Goal: Transaction & Acquisition: Purchase product/service

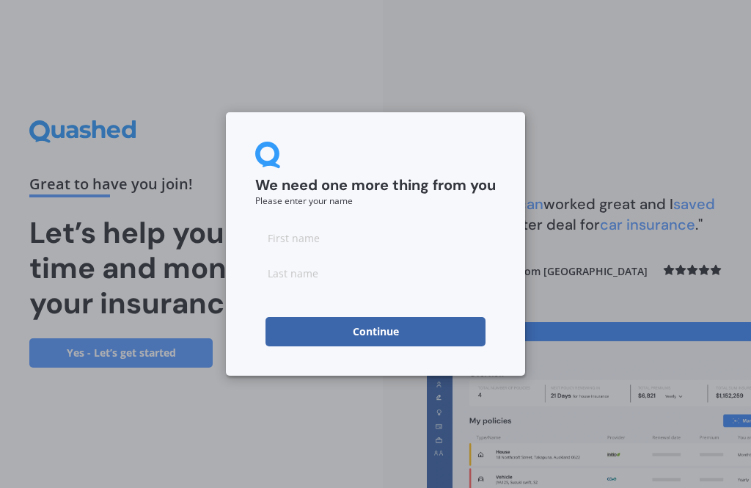
click at [282, 232] on input at bounding box center [375, 237] width 241 height 29
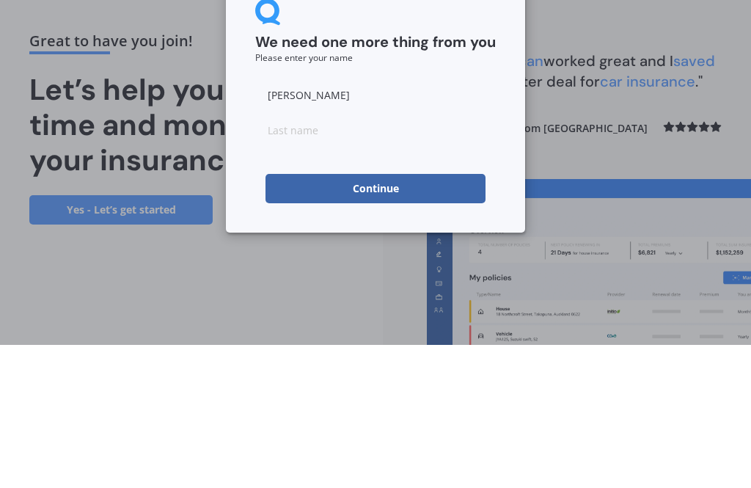
type input "[PERSON_NAME]"
click at [270, 258] on input at bounding box center [375, 272] width 241 height 29
type input "Drinkrow"
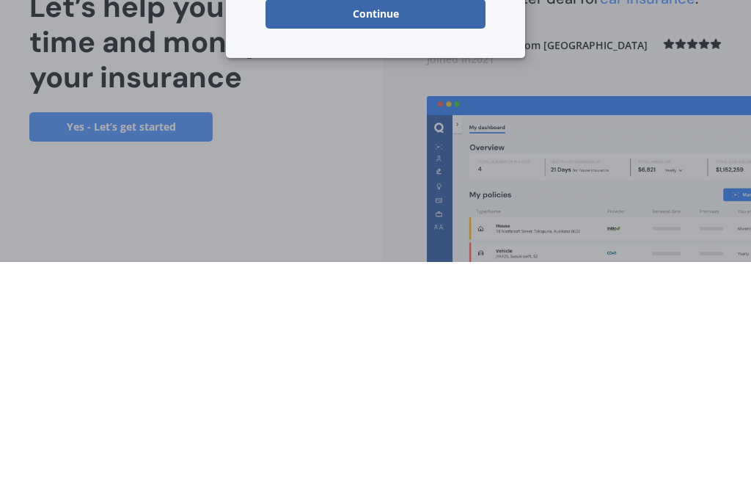
click at [393, 225] on button "Continue" at bounding box center [376, 239] width 220 height 29
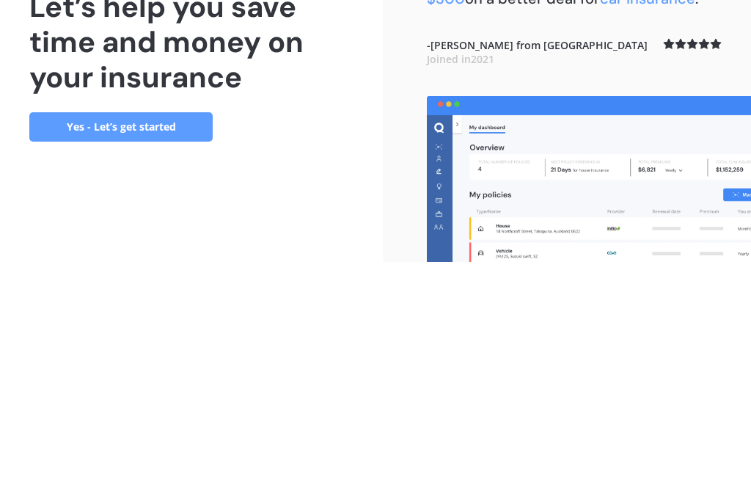
scroll to position [47, 0]
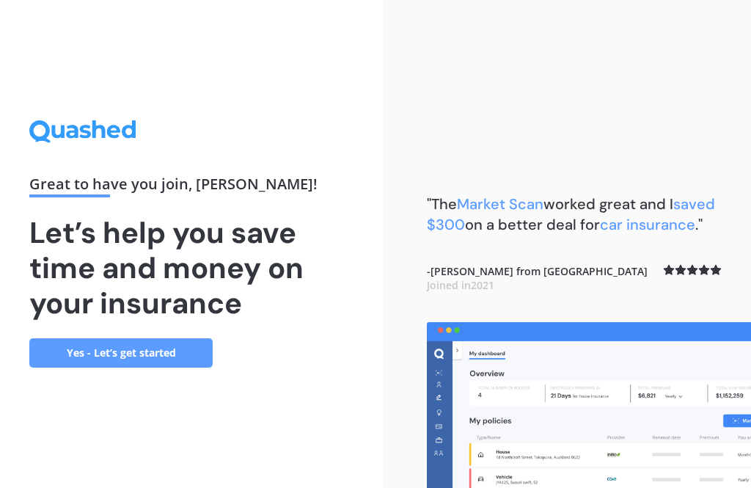
click at [121, 338] on link "Yes - Let’s get started" at bounding box center [120, 352] width 183 height 29
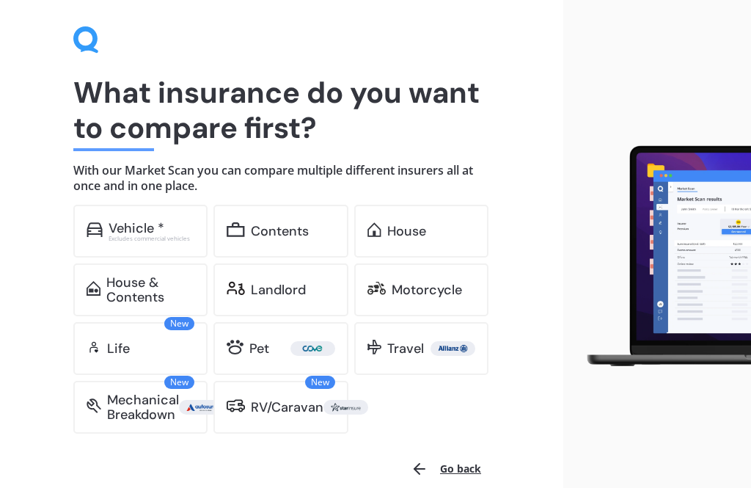
click at [133, 217] on div "Vehicle * Excludes commercial vehicles" at bounding box center [140, 231] width 134 height 53
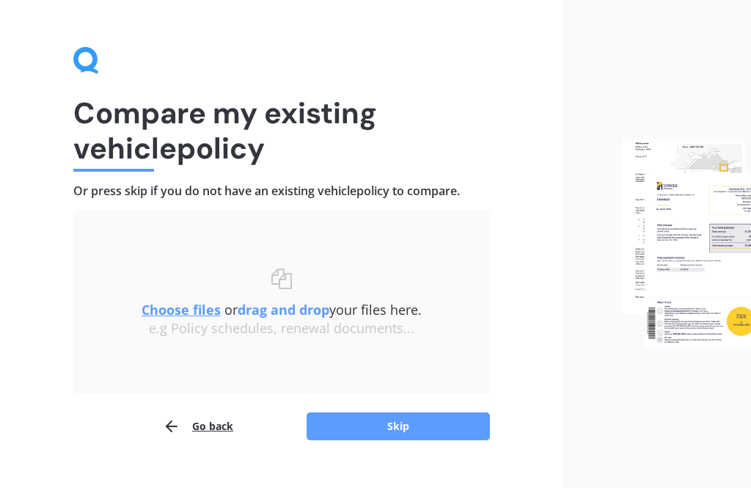
scroll to position [26, 0]
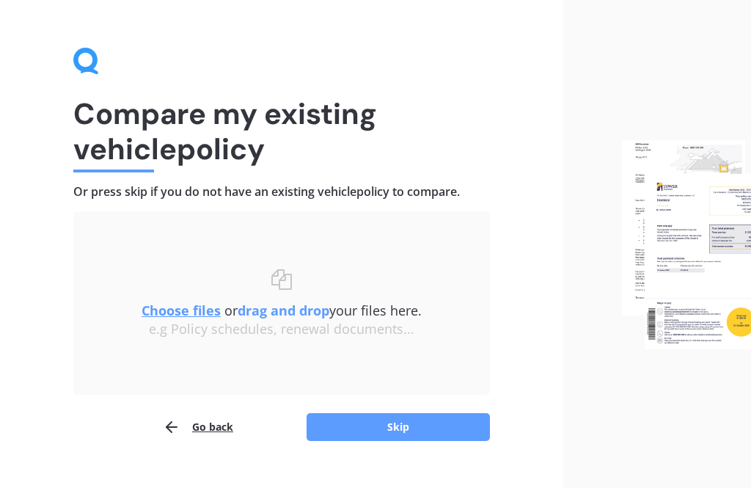
click at [374, 423] on button "Skip" at bounding box center [398, 427] width 183 height 28
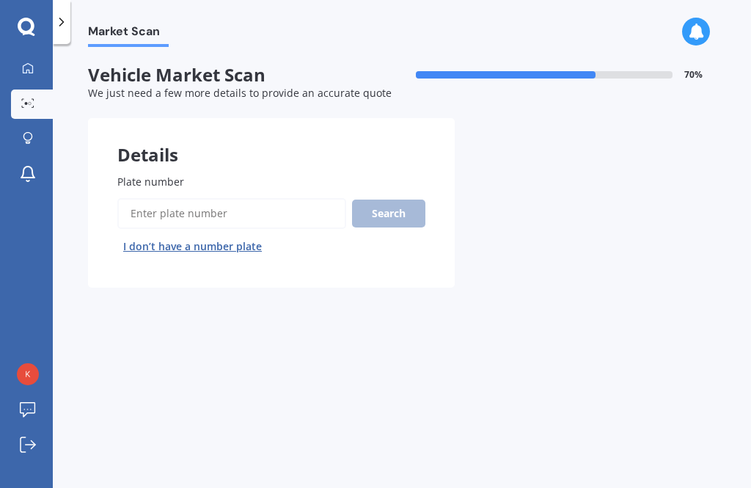
click at [141, 198] on input "Plate number" at bounding box center [231, 213] width 229 height 31
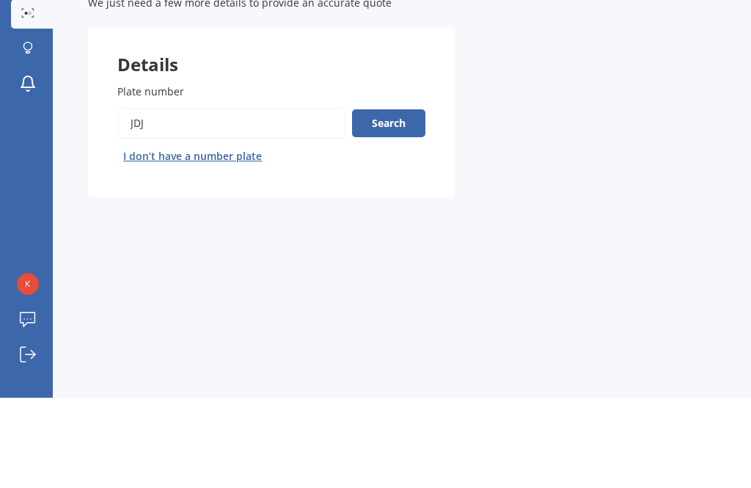
type input "Jdj"
click at [393, 200] on button "Search" at bounding box center [388, 214] width 73 height 28
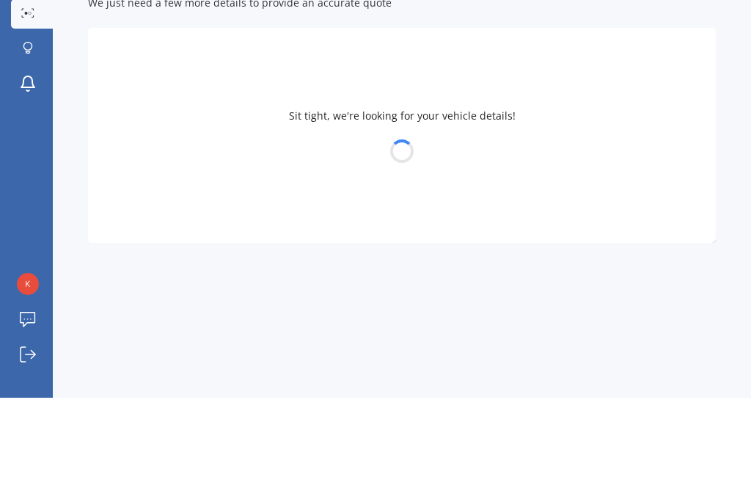
scroll to position [47, 0]
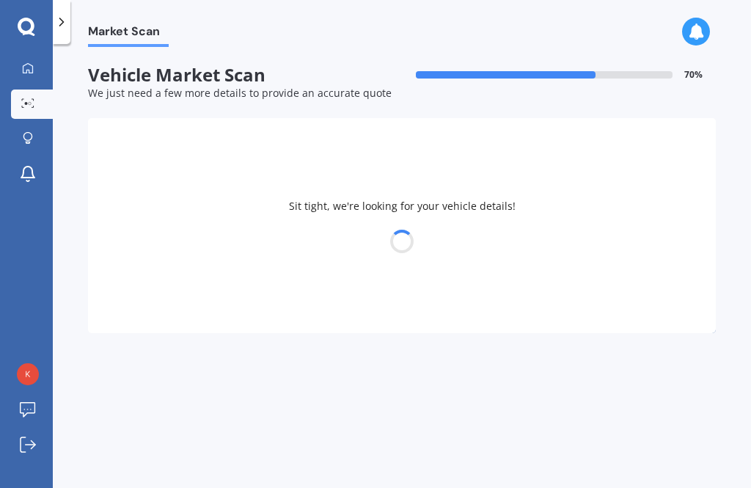
select select "TOYOTA"
select select "LANDCRUISER"
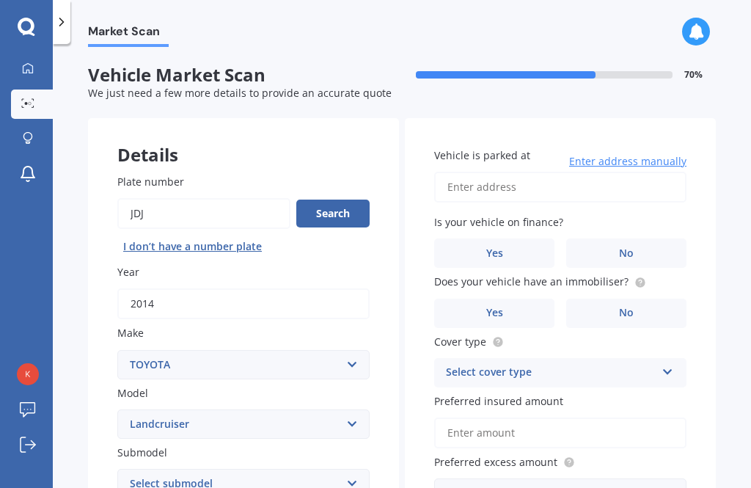
click at [523, 172] on input "Vehicle is parked at" at bounding box center [560, 187] width 252 height 31
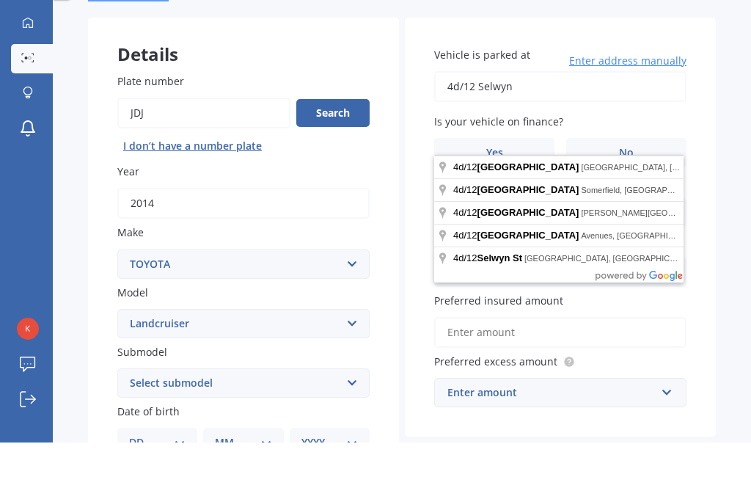
scroll to position [0, 0]
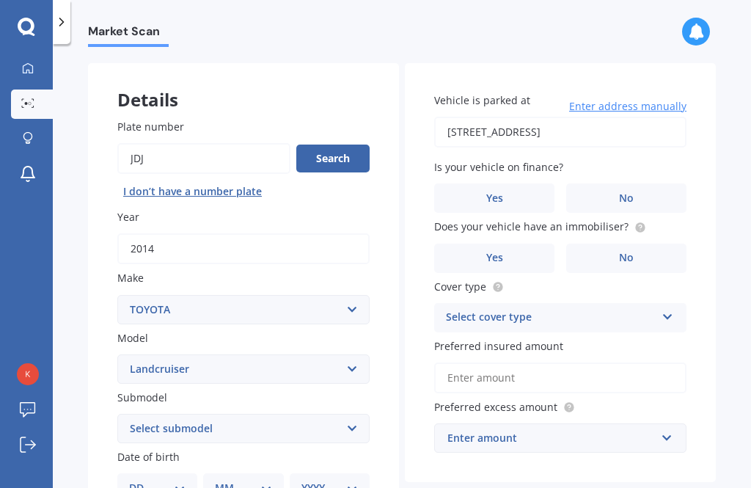
type input "[STREET_ADDRESS] 2014"
click at [642, 193] on label "No" at bounding box center [627, 197] width 120 height 29
click at [0, 0] on input "No" at bounding box center [0, 0] width 0 height 0
click at [672, 309] on icon at bounding box center [668, 314] width 12 height 10
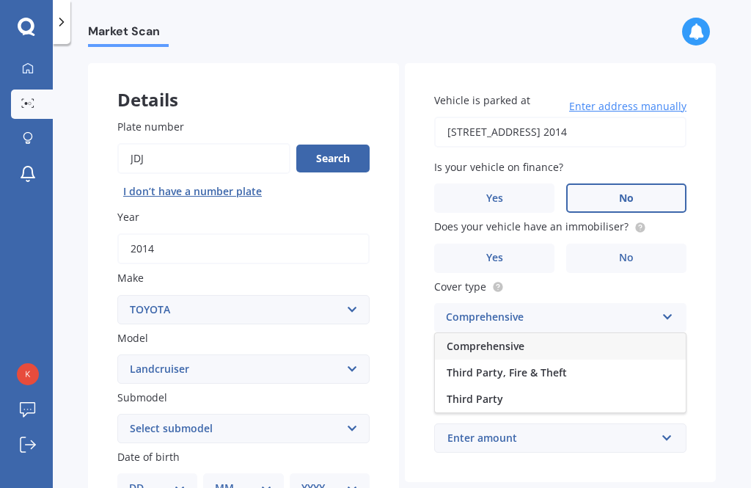
click at [629, 339] on div "Comprehensive" at bounding box center [560, 346] width 251 height 26
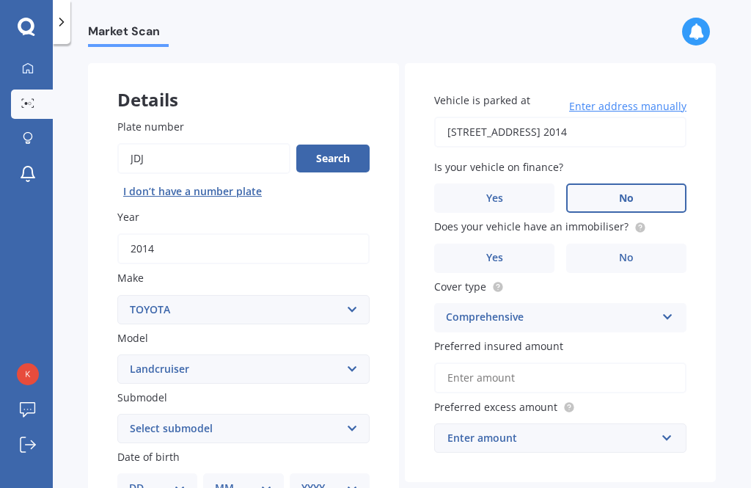
click at [509, 249] on label "Yes" at bounding box center [494, 258] width 120 height 29
click at [0, 0] on input "Yes" at bounding box center [0, 0] width 0 height 0
click at [659, 364] on input "Preferred insured amount" at bounding box center [560, 378] width 252 height 31
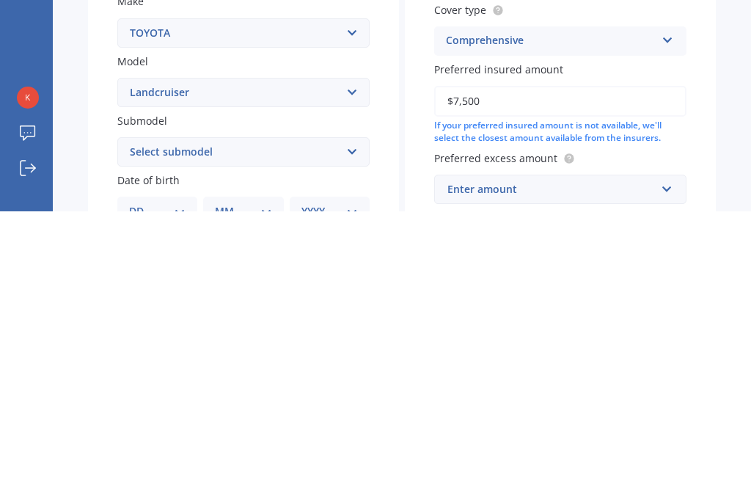
type input "$75,000"
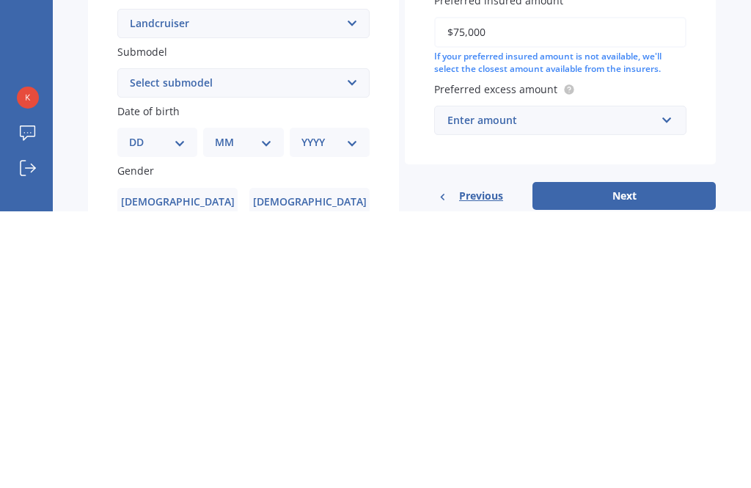
scroll to position [125, 0]
click at [673, 382] on input "text" at bounding box center [555, 396] width 239 height 28
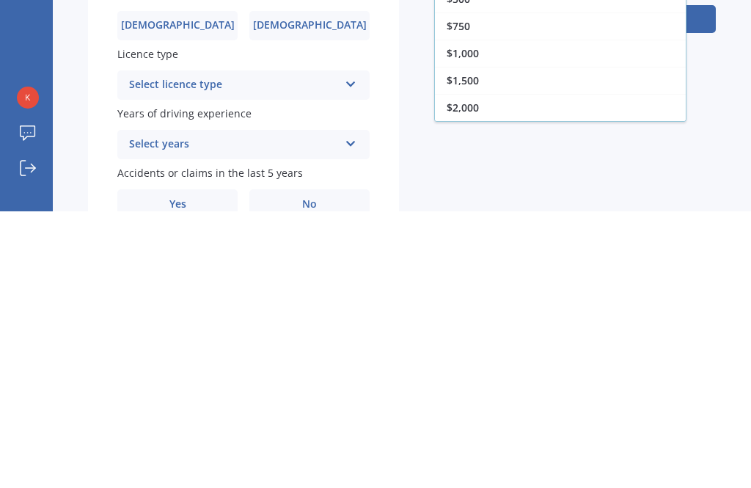
scroll to position [302, 0]
click at [516, 316] on div "$1,000" at bounding box center [560, 329] width 251 height 27
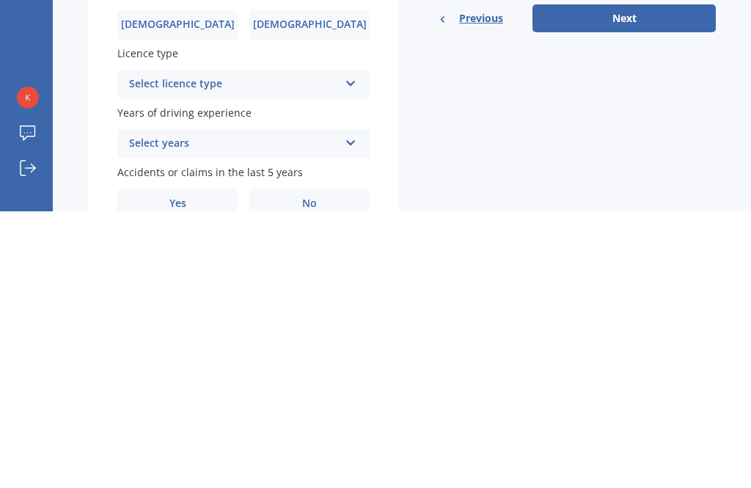
scroll to position [47, 0]
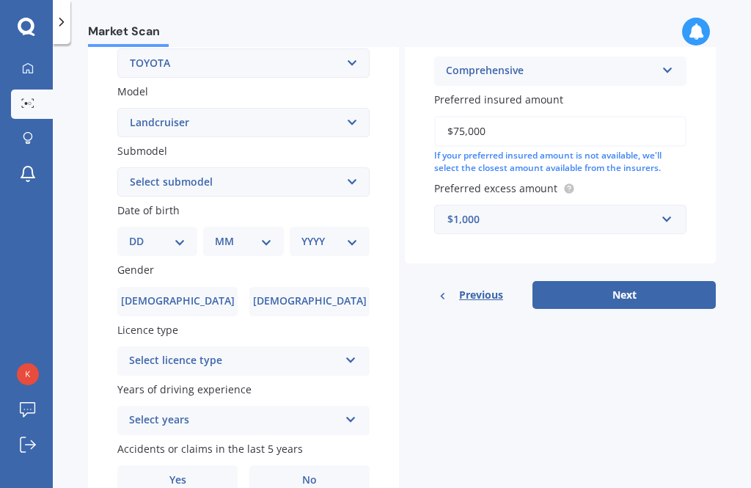
click at [630, 281] on button "Next" at bounding box center [624, 295] width 183 height 28
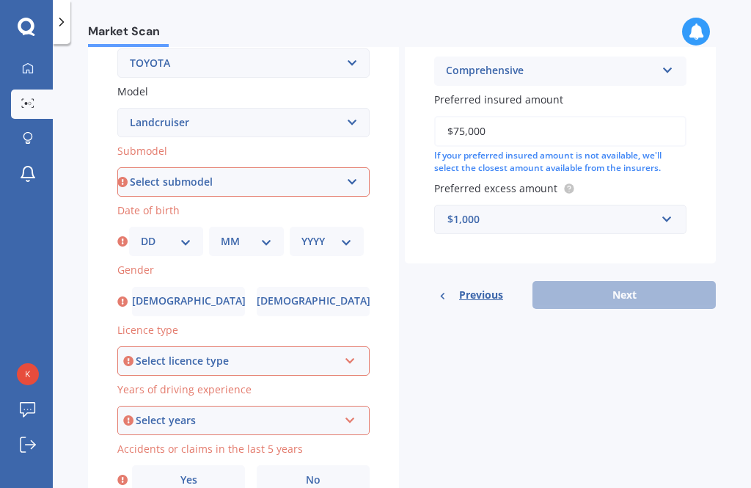
click at [361, 167] on select "Select submodel (All other) 4WD SWB Hard Top Diesel Diesel 4.2 4WD Diesel 4.5 4…" at bounding box center [243, 181] width 252 height 29
select select "DIESEL 4.5 4WD"
click at [192, 233] on select "DD 01 02 03 04 05 06 07 08 09 10 11 12 13 14 15 16 17 18 19 20 21 22 23 24 25 2…" at bounding box center [166, 241] width 51 height 16
select select "02"
click at [263, 233] on select "MM 01 02 03 04 05 06 07 08 09 10 11 12" at bounding box center [246, 241] width 51 height 16
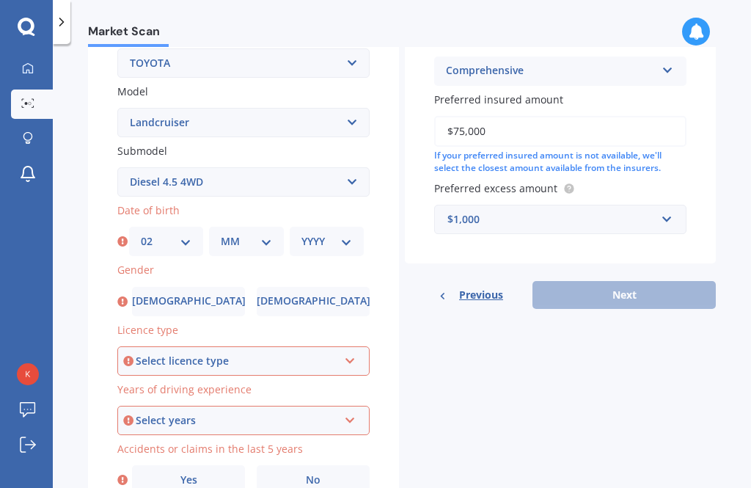
select select "09"
click at [338, 233] on select "YYYY 2025 2024 2023 2022 2021 2020 2019 2018 2017 2016 2015 2014 2013 2012 2011…" at bounding box center [327, 241] width 51 height 16
select select "1952"
click at [183, 287] on label "[DEMOGRAPHIC_DATA]" at bounding box center [188, 301] width 113 height 29
click at [0, 0] on input "[DEMOGRAPHIC_DATA]" at bounding box center [0, 0] width 0 height 0
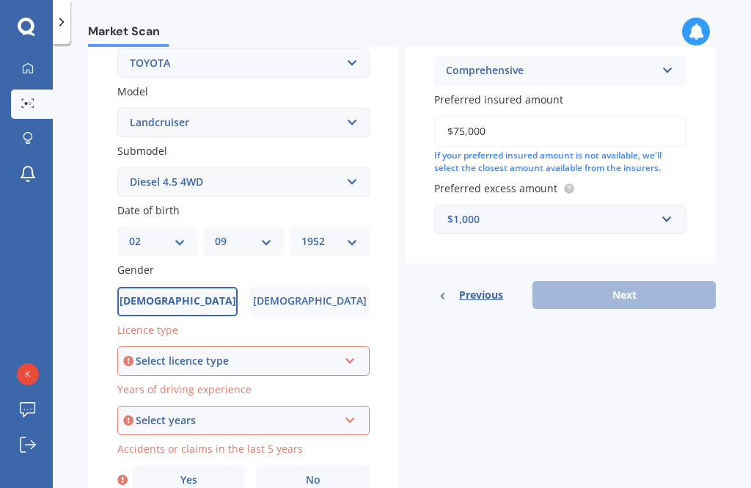
click at [346, 353] on icon at bounding box center [350, 358] width 12 height 10
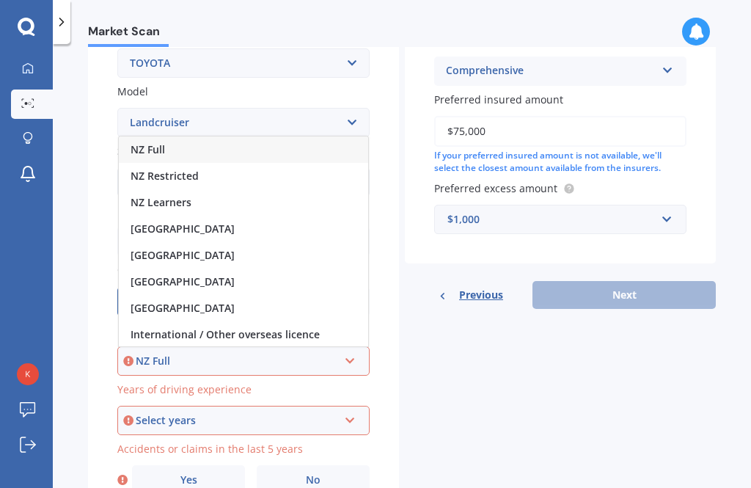
click at [156, 142] on span "NZ Full" at bounding box center [148, 149] width 34 height 14
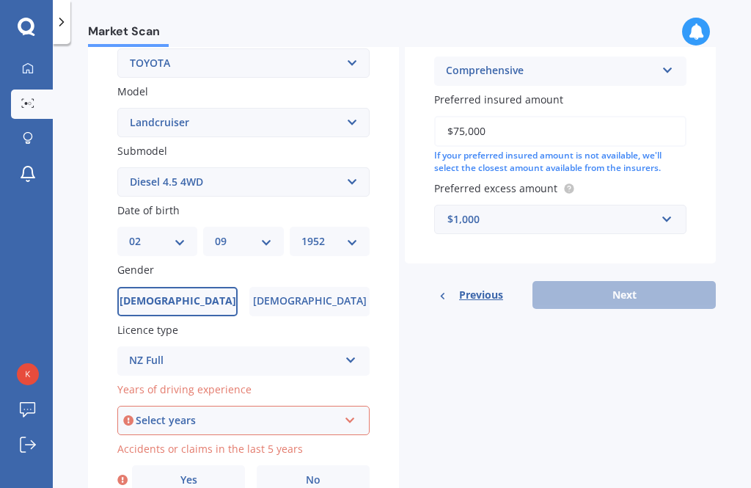
click at [349, 412] on icon at bounding box center [350, 417] width 12 height 10
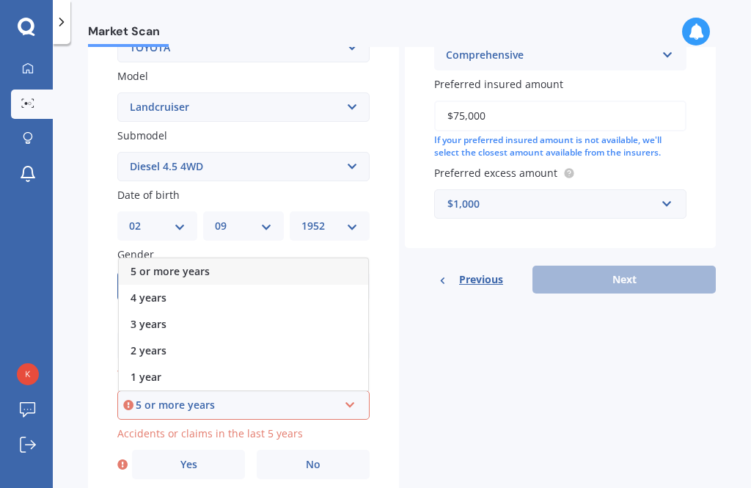
scroll to position [316, 0]
click at [168, 398] on div "5 or more years" at bounding box center [237, 406] width 203 height 16
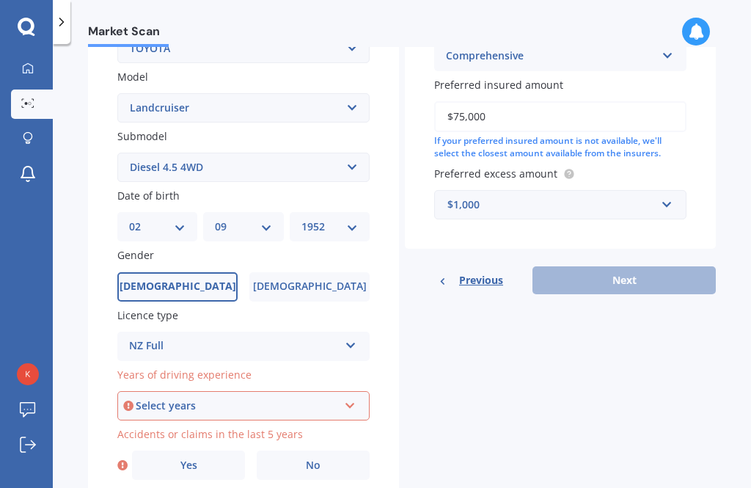
click at [347, 398] on icon at bounding box center [350, 403] width 12 height 10
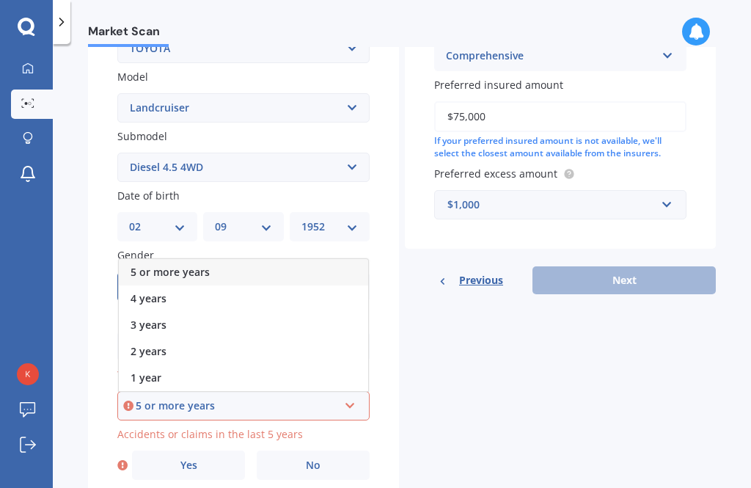
click at [147, 398] on div "5 or more years" at bounding box center [237, 406] width 203 height 16
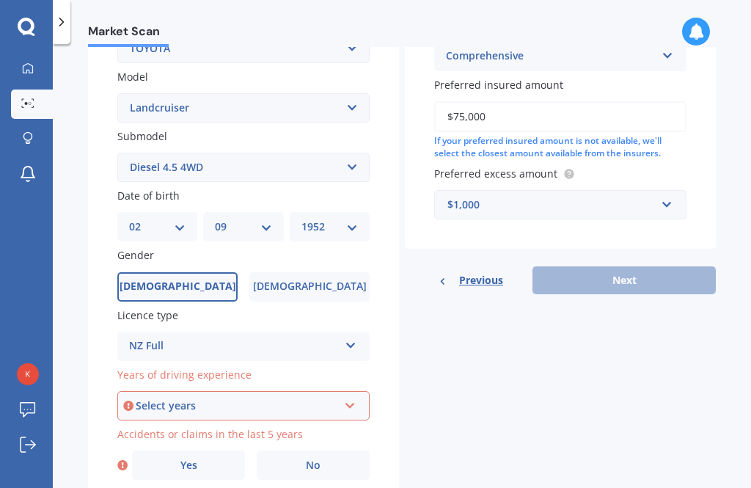
click at [161, 391] on div "Select years 5 or more years 4 years 3 years 2 years 1 year" at bounding box center [243, 405] width 252 height 29
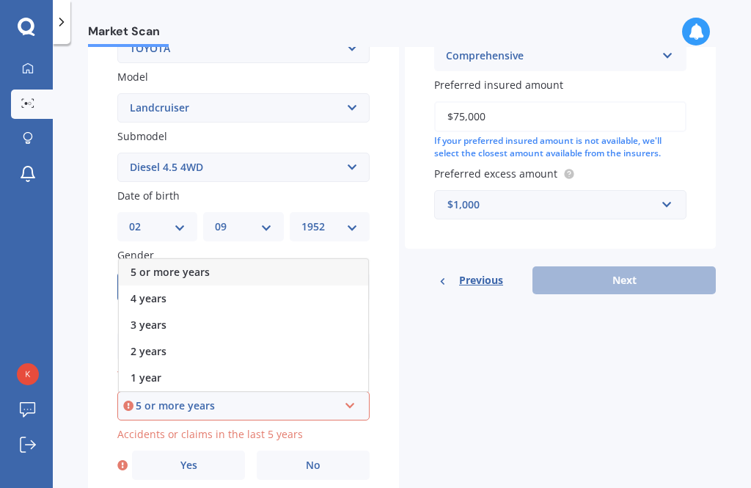
click at [160, 332] on div "5 or more years 4 years 3 years 2 years 1 year" at bounding box center [243, 325] width 251 height 134
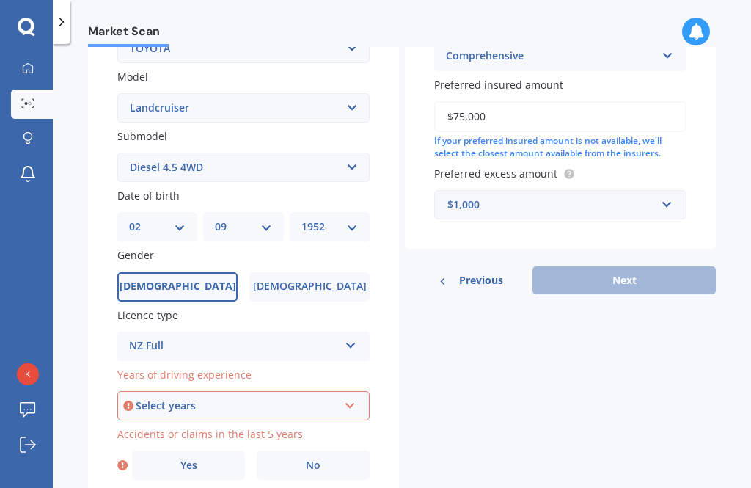
click at [346, 398] on icon at bounding box center [350, 403] width 12 height 10
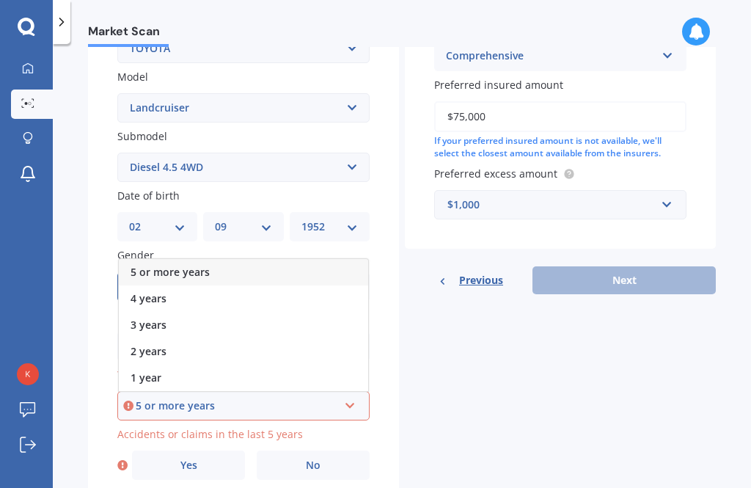
click at [144, 398] on div "5 or more years" at bounding box center [237, 406] width 203 height 16
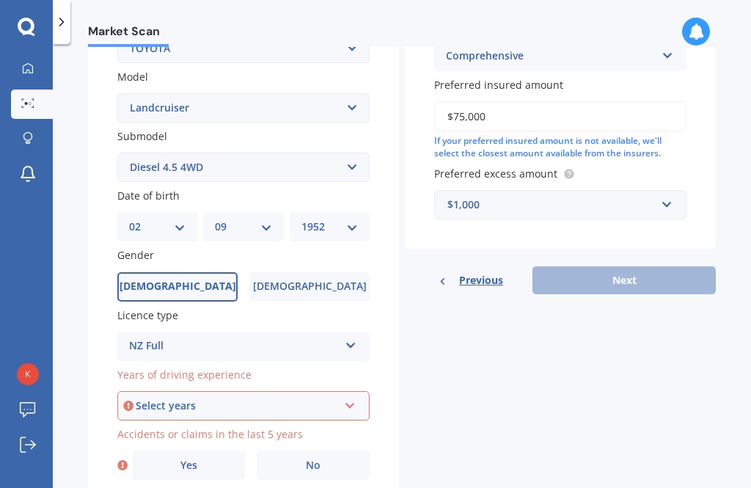
click at [299, 451] on label "No" at bounding box center [313, 465] width 113 height 29
click at [0, 0] on input "No" at bounding box center [0, 0] width 0 height 0
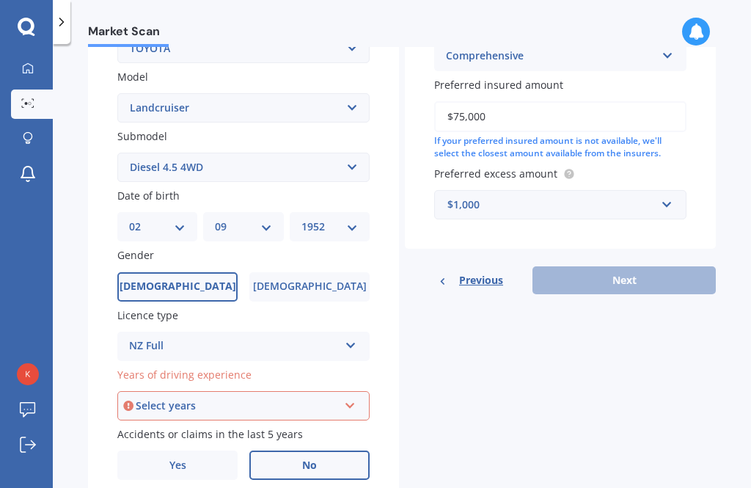
click at [340, 391] on div "Select years 5 or more years 4 years 3 years 2 years 1 year" at bounding box center [243, 405] width 252 height 29
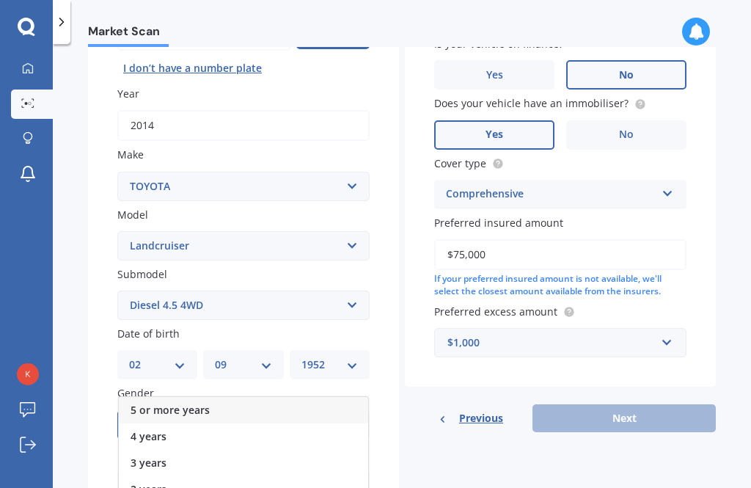
scroll to position [181, 0]
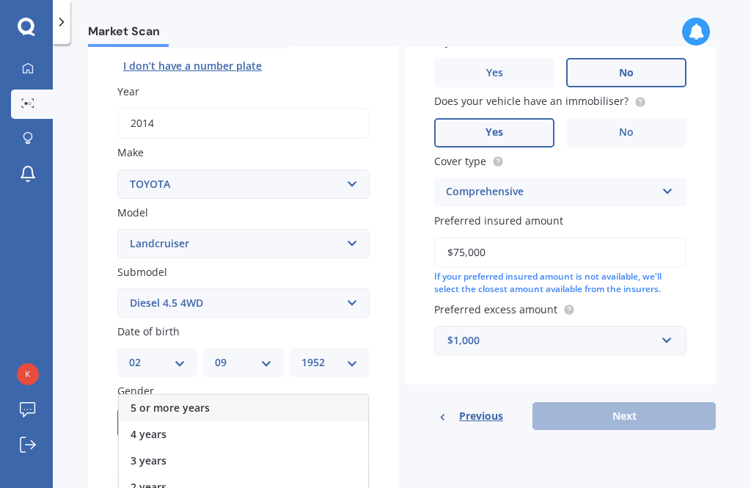
click at [151, 401] on span "5 or more years" at bounding box center [170, 408] width 79 height 14
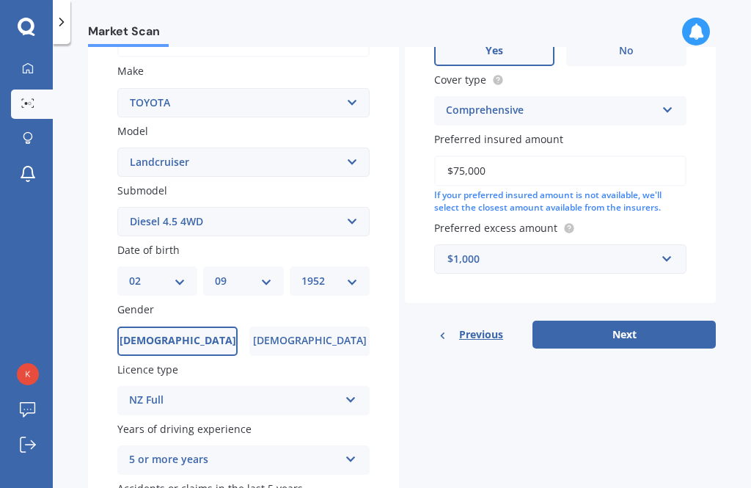
scroll to position [260, 0]
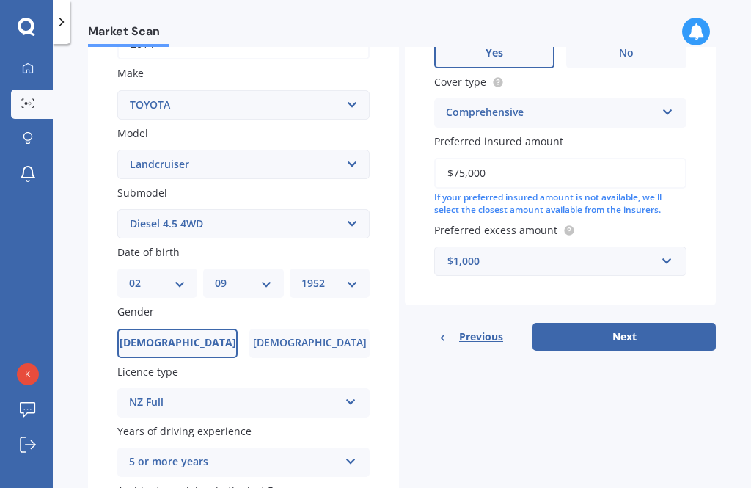
click at [589, 323] on button "Next" at bounding box center [624, 337] width 183 height 28
select select "02"
select select "09"
select select "1952"
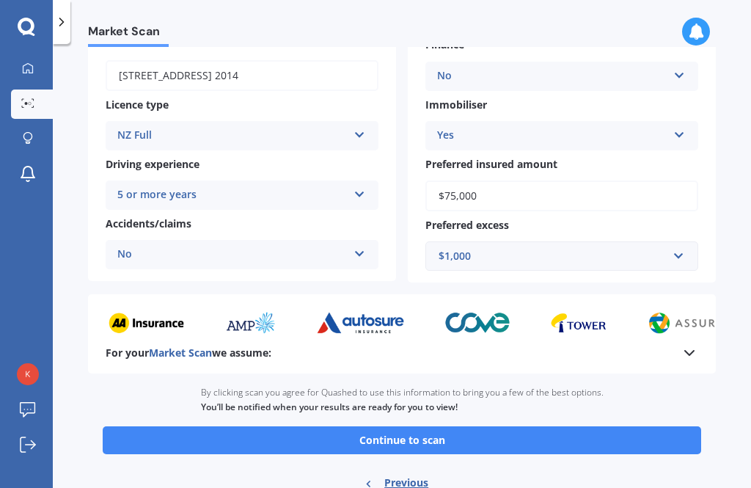
scroll to position [213, 0]
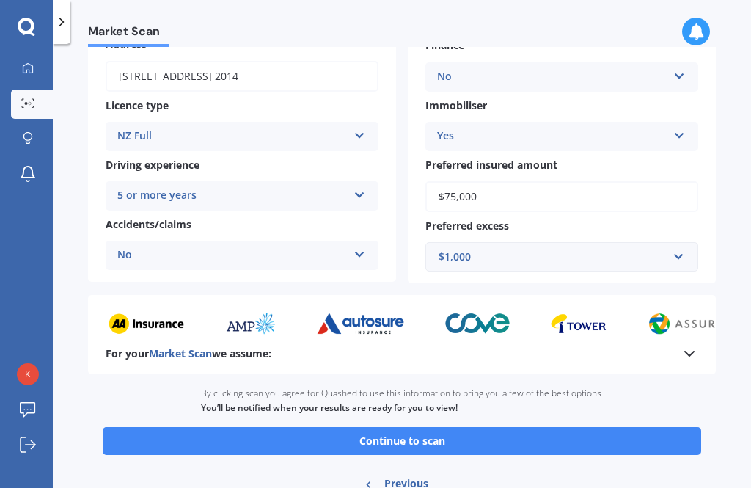
click at [365, 427] on button "Continue to scan" at bounding box center [402, 441] width 599 height 28
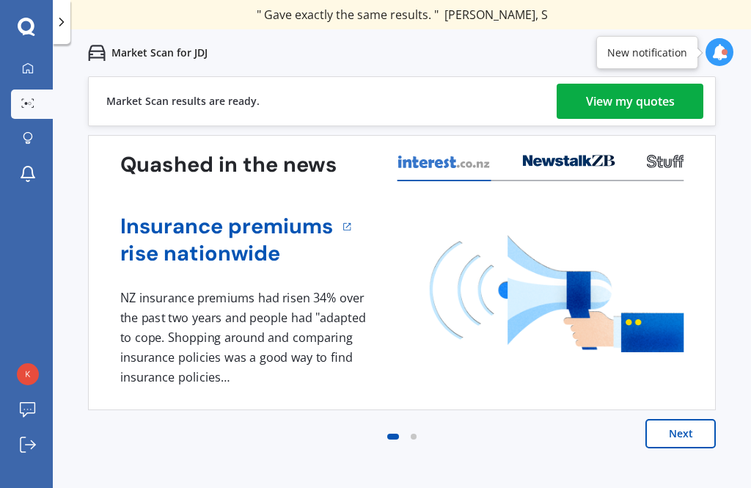
click at [628, 106] on div "View my quotes" at bounding box center [630, 101] width 89 height 35
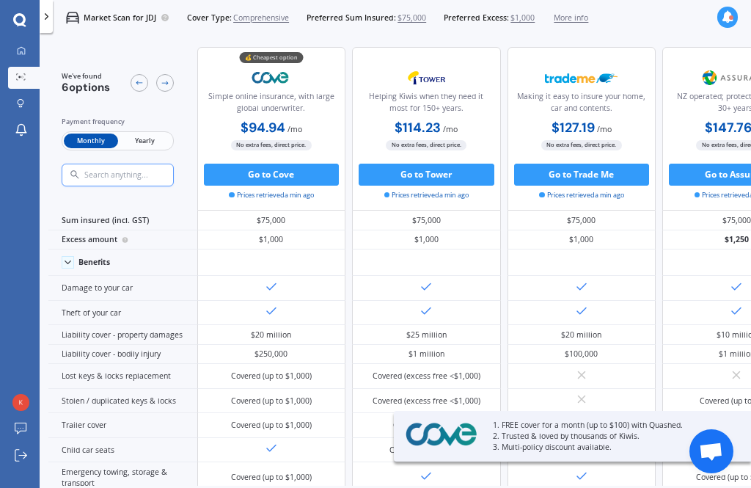
click at [148, 144] on span "Yearly" at bounding box center [145, 141] width 54 height 15
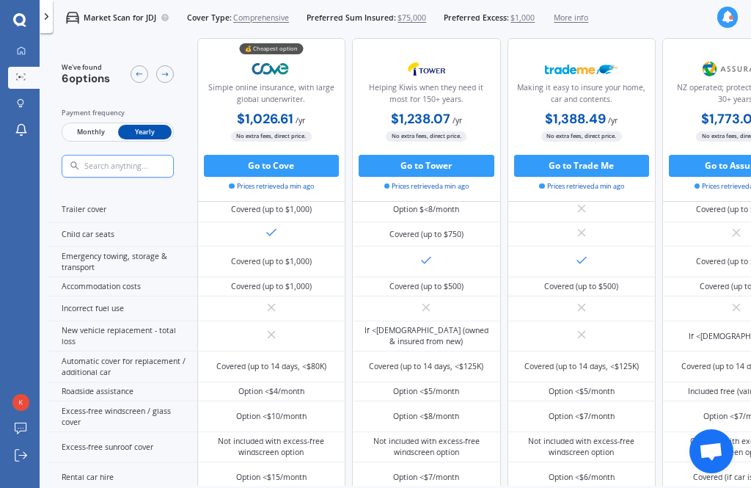
scroll to position [47, 0]
